Goal: Information Seeking & Learning: Find specific fact

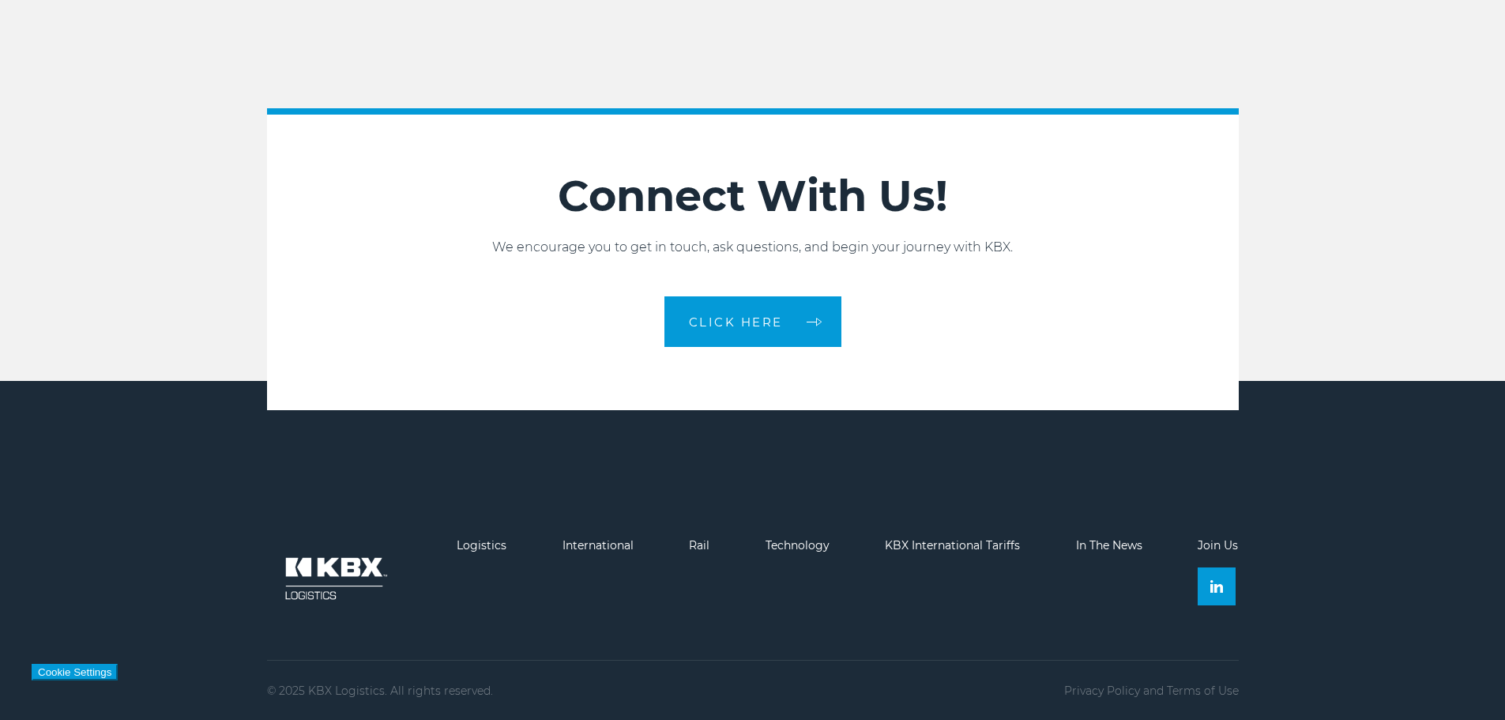
scroll to position [3524, 0]
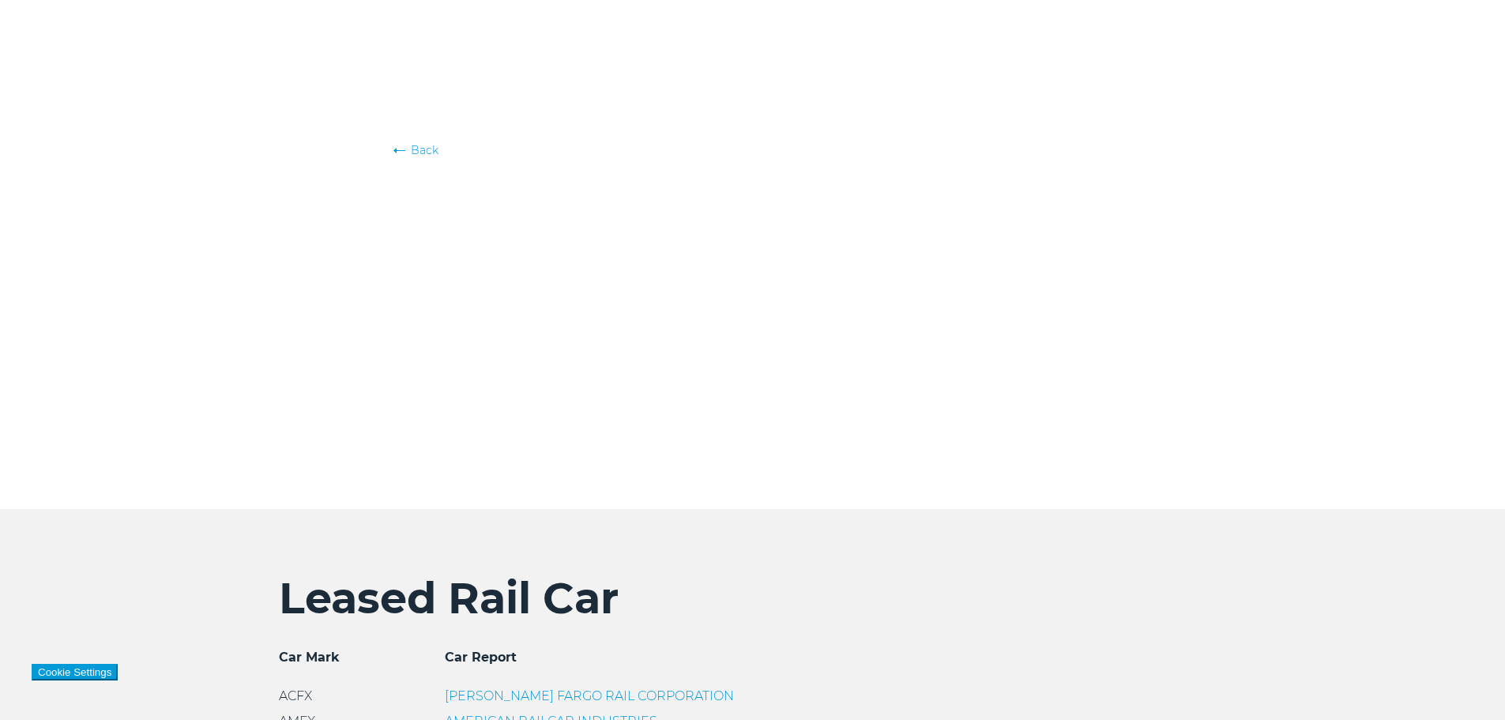
scroll to position [784, 0]
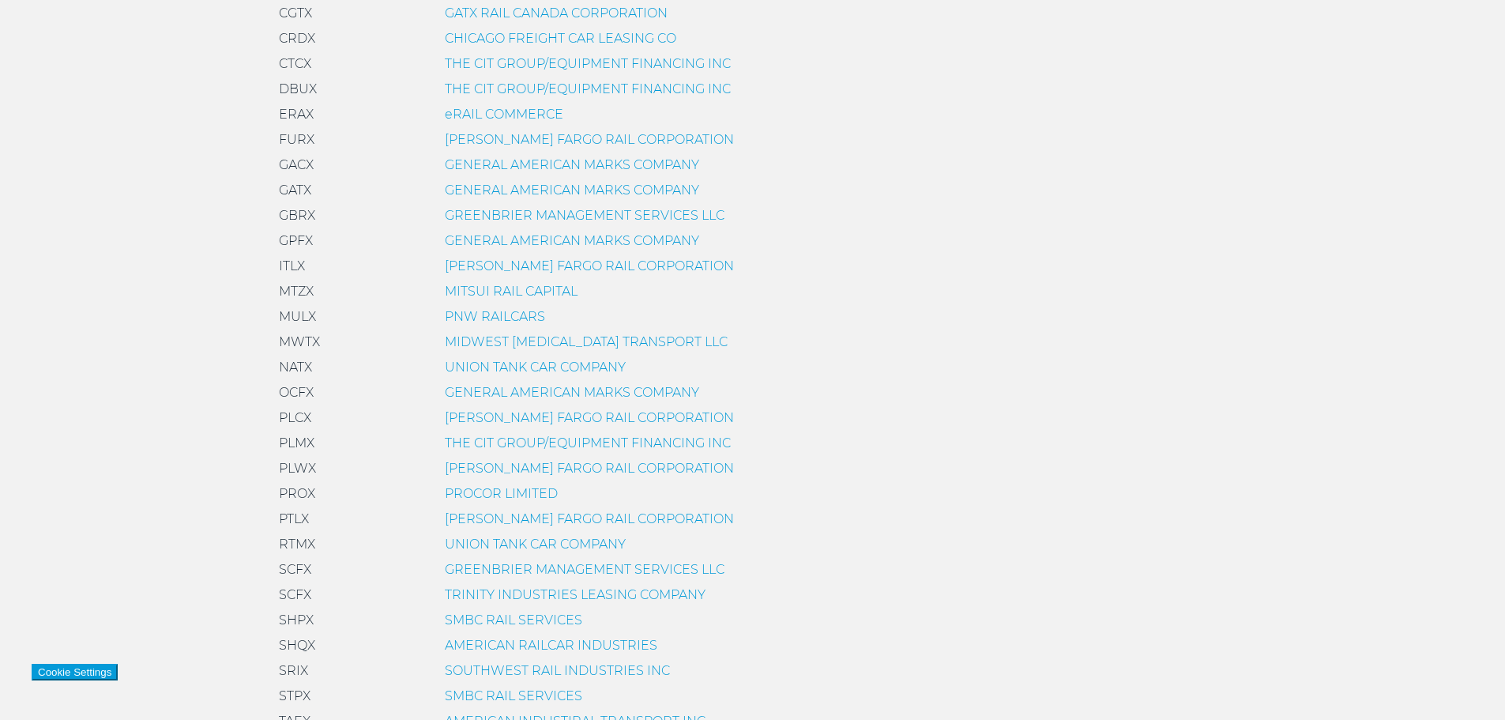
click at [479, 400] on div "GENERAL AMERICAN MARKS COMPANY" at bounding box center [572, 392] width 254 height 19
click at [479, 395] on link "GENERAL AMERICAN MARKS COMPANY" at bounding box center [572, 392] width 254 height 15
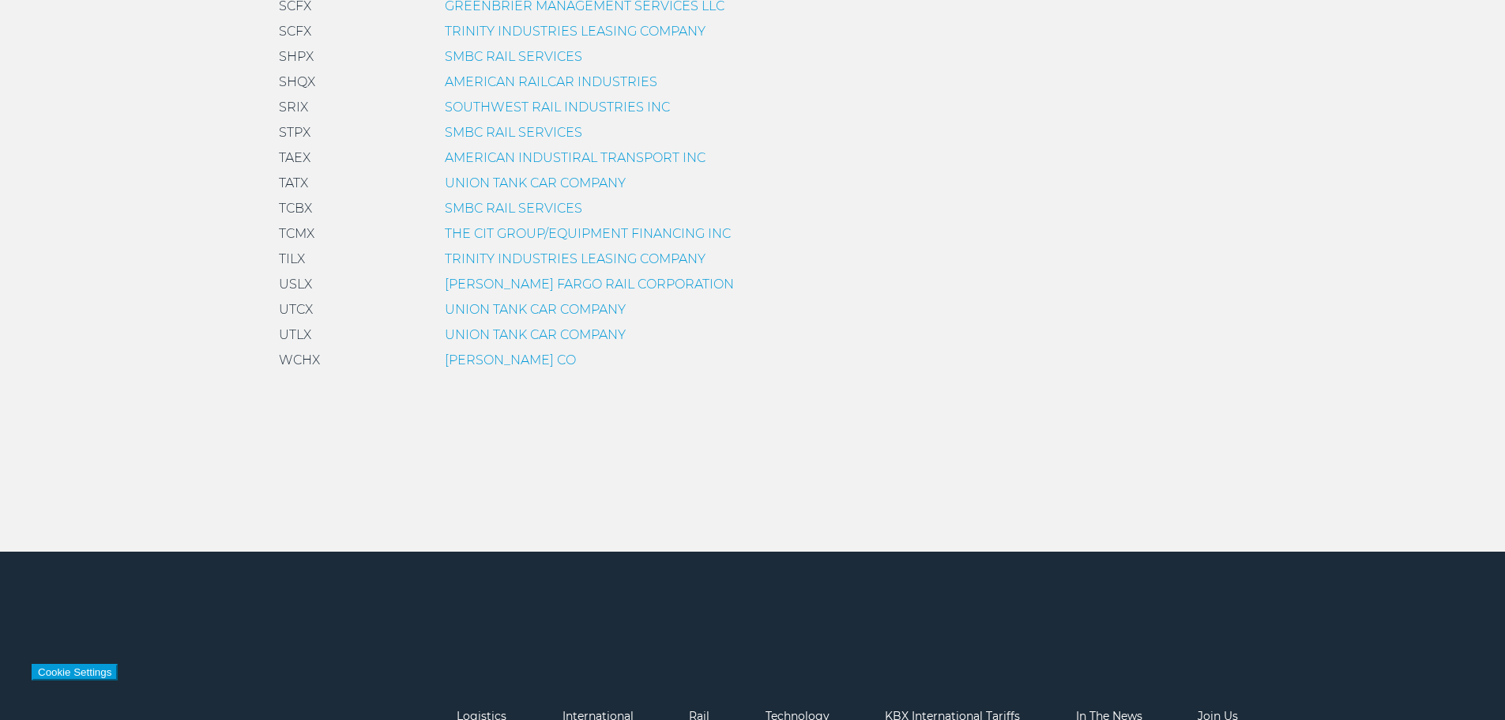
scroll to position [1350, 0]
